Goal: Understand process/instructions: Learn how to perform a task or action

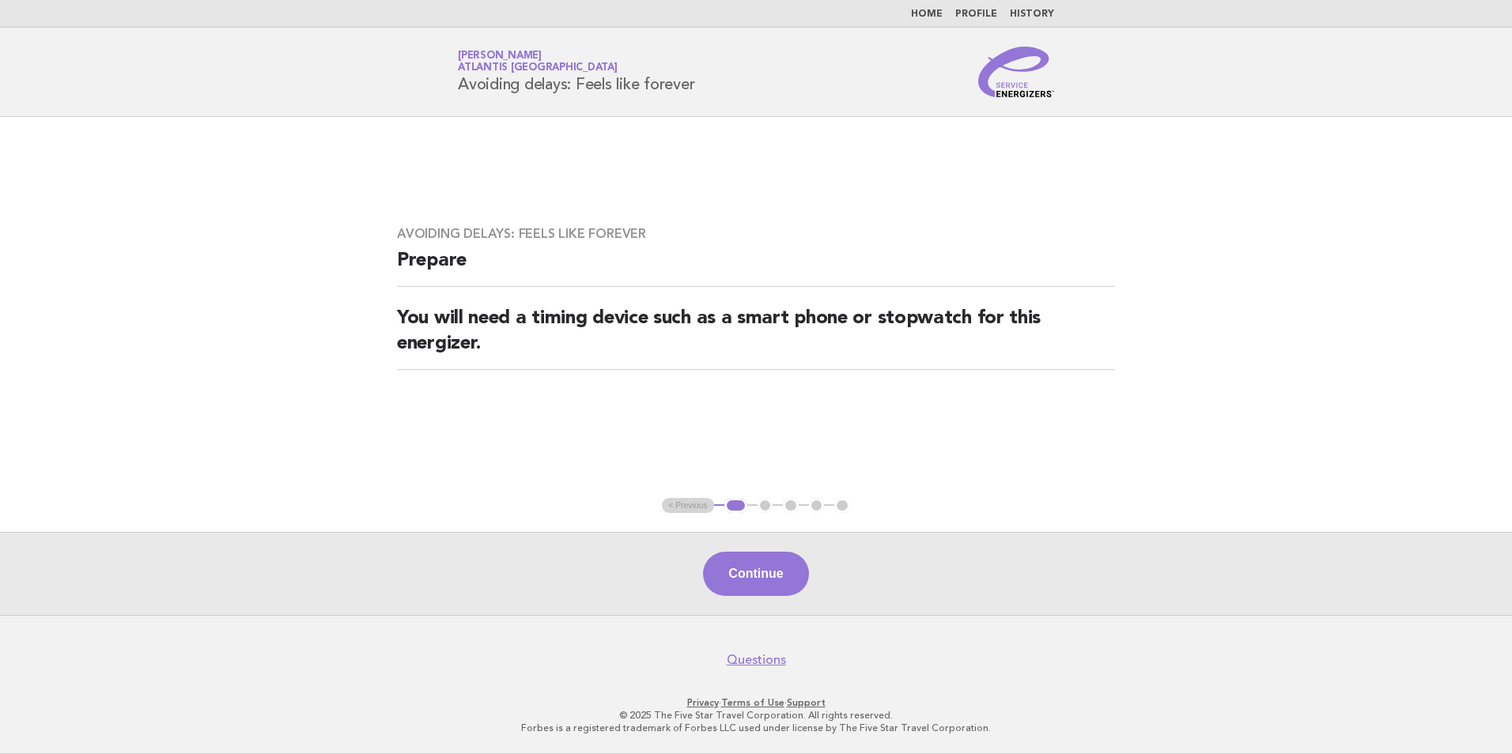
click at [918, 14] on link "Home" at bounding box center [927, 13] width 32 height 9
click at [935, 11] on link "Home" at bounding box center [927, 13] width 32 height 9
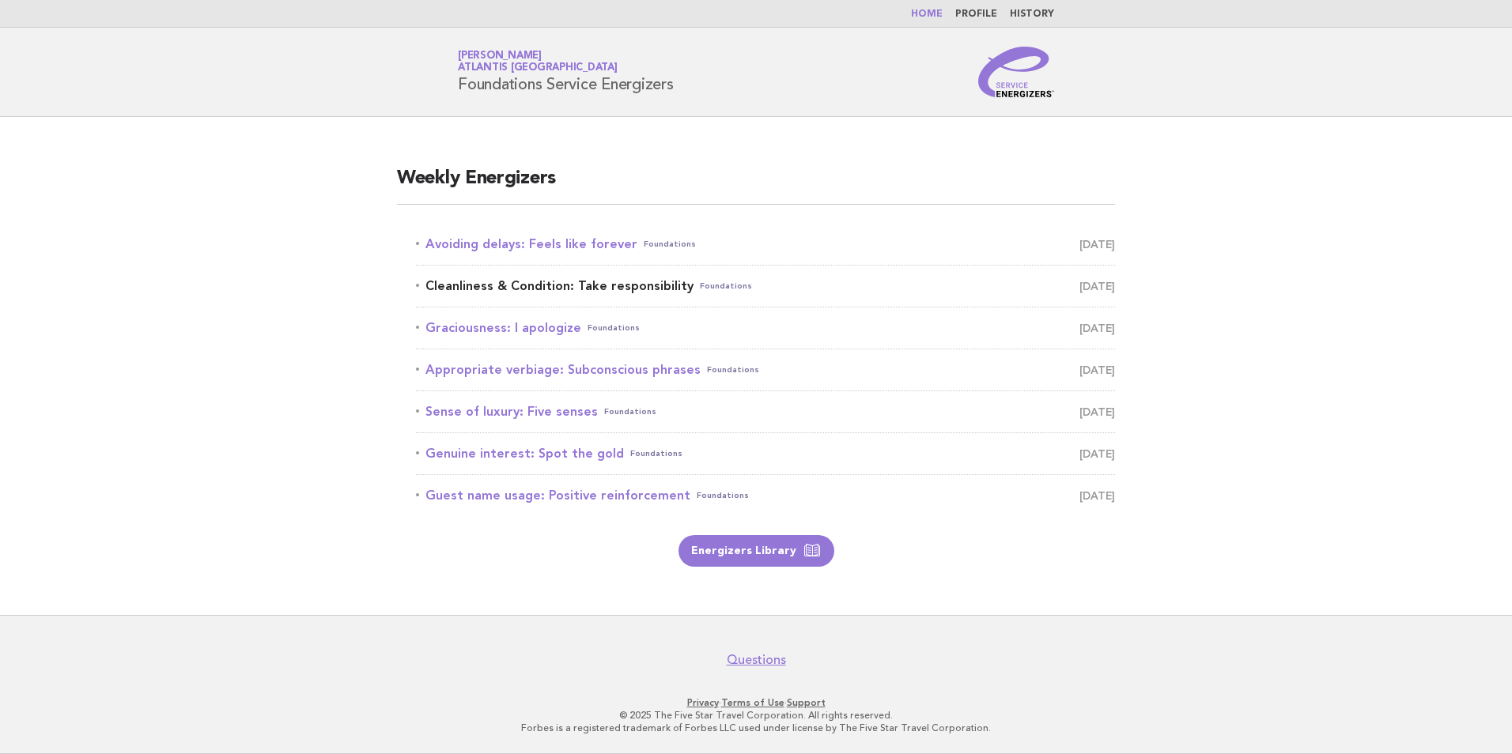
click at [1086, 290] on span "[DATE]" at bounding box center [1097, 286] width 36 height 22
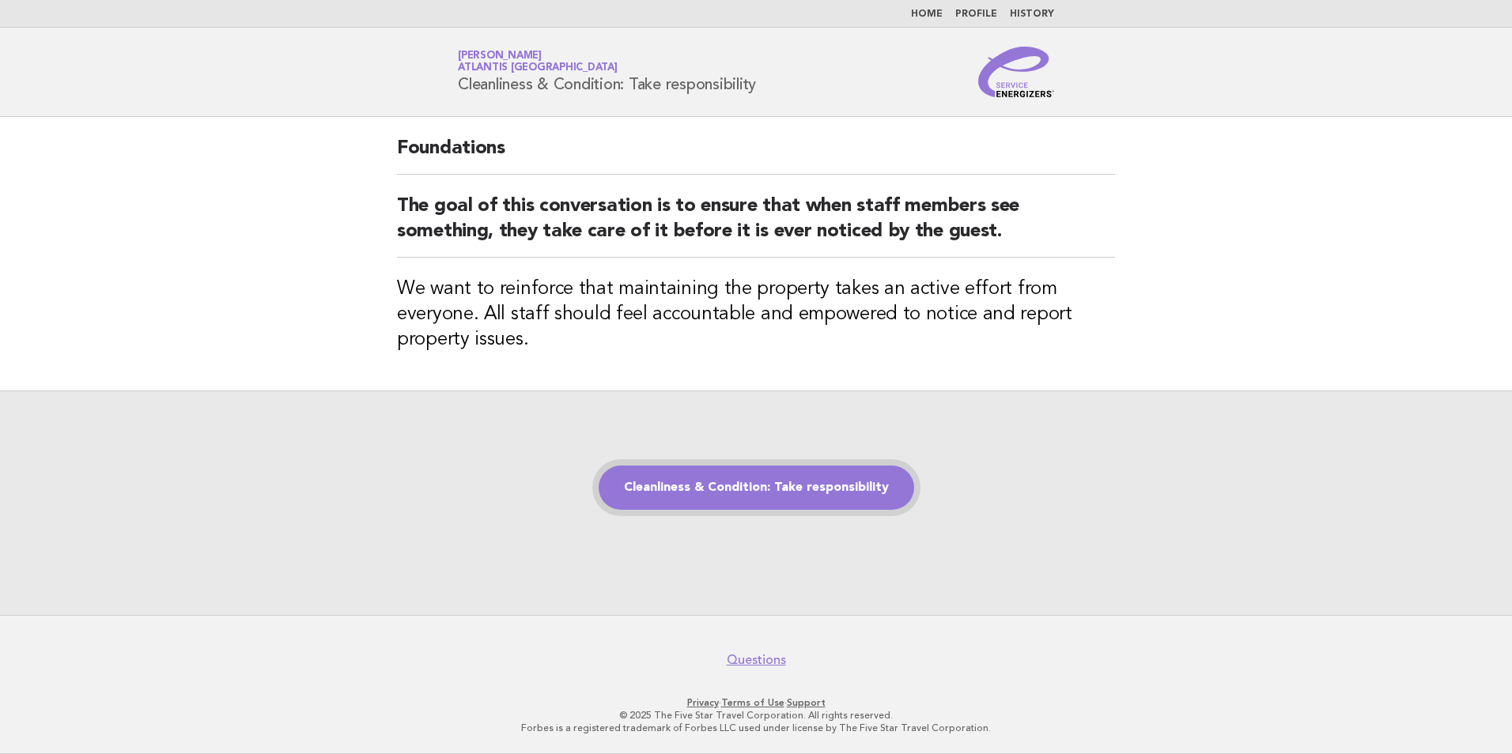
click at [797, 497] on link "Cleanliness & Condition: Take responsibility" at bounding box center [756, 488] width 315 height 44
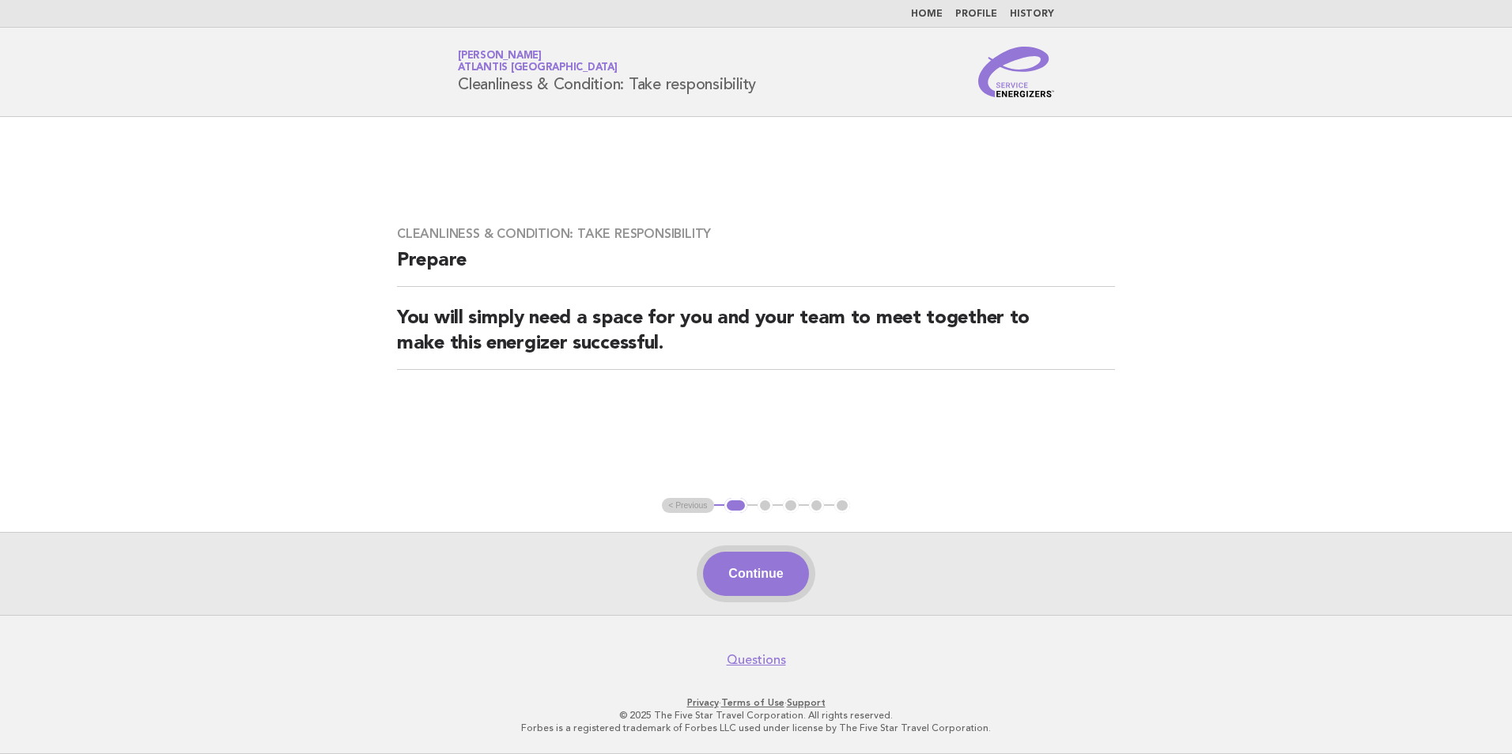
click at [760, 565] on button "Continue" at bounding box center [755, 574] width 105 height 44
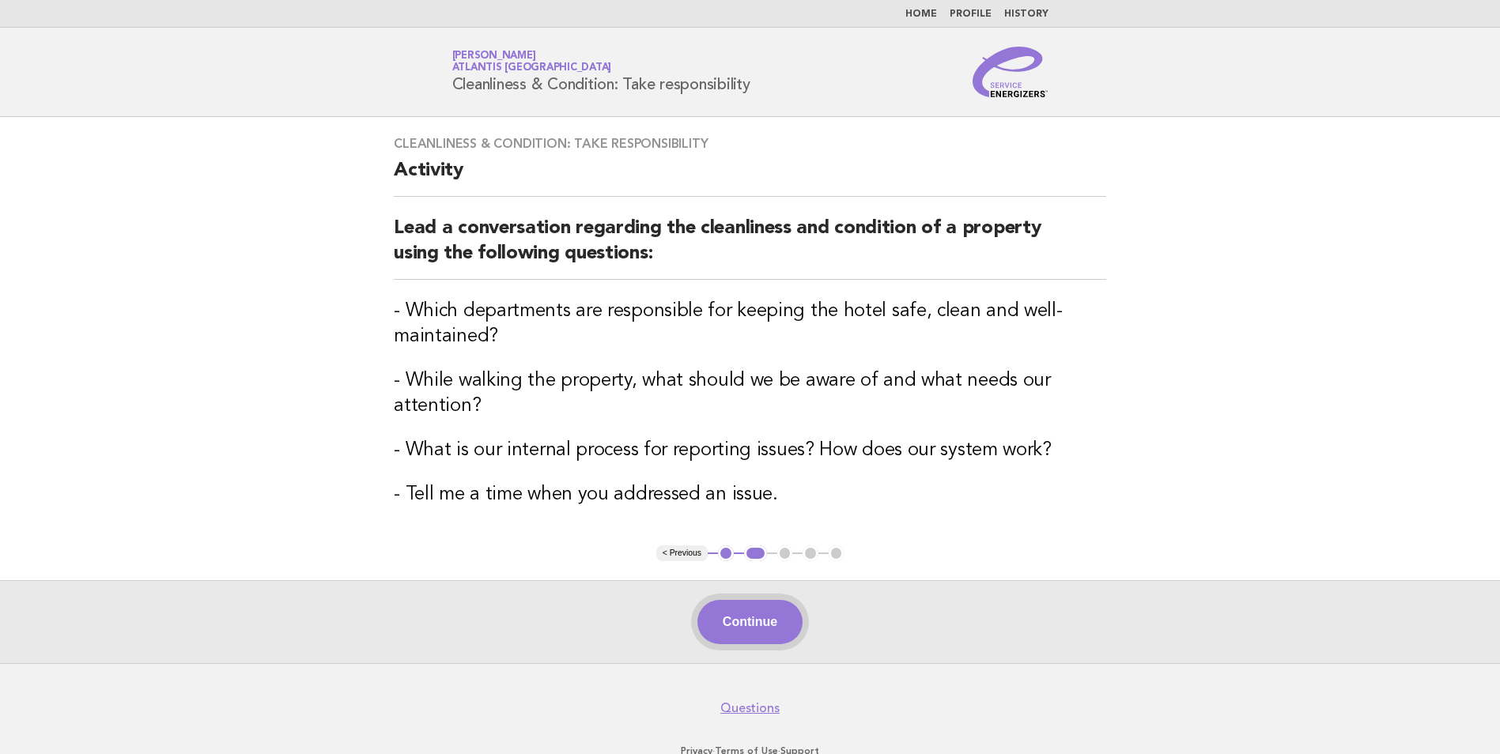
click at [784, 643] on button "Continue" at bounding box center [749, 622] width 105 height 44
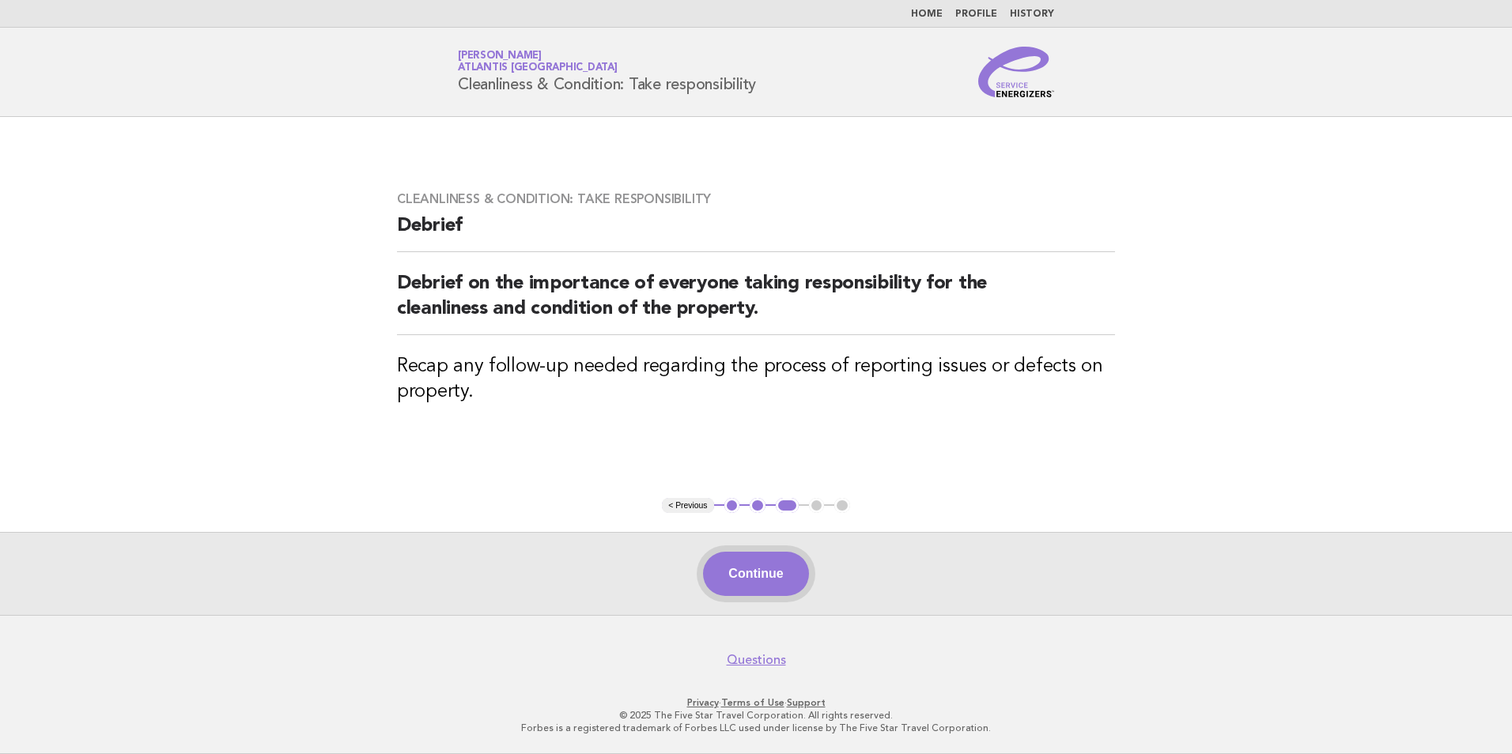
click at [738, 564] on button "Continue" at bounding box center [755, 574] width 105 height 44
